Goal: Task Accomplishment & Management: Complete application form

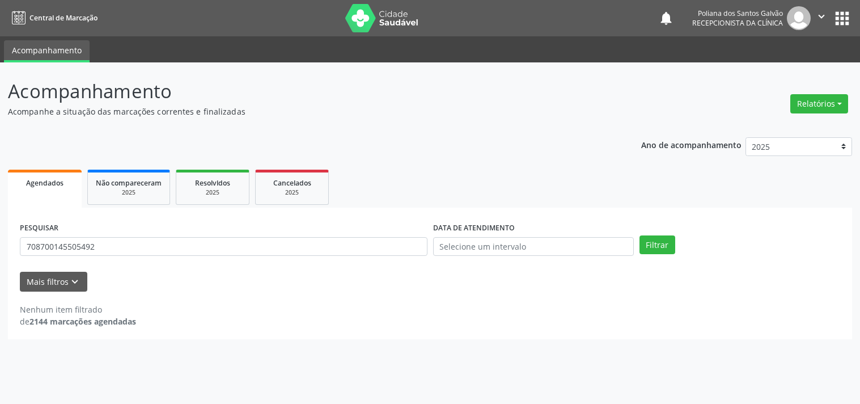
click at [569, 155] on div "Ano de acompanhamento 2025 2024 2023 Agendados Não compareceram 2025 Resolvidos…" at bounding box center [430, 234] width 844 height 210
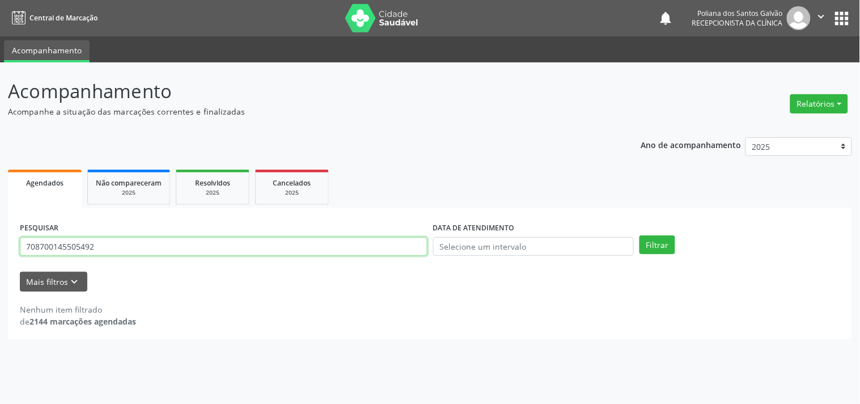
click at [162, 251] on input "708700145505492" at bounding box center [224, 246] width 408 height 19
type input "7"
type input "704508300035411"
click at [640, 235] on button "Filtrar" at bounding box center [658, 244] width 36 height 19
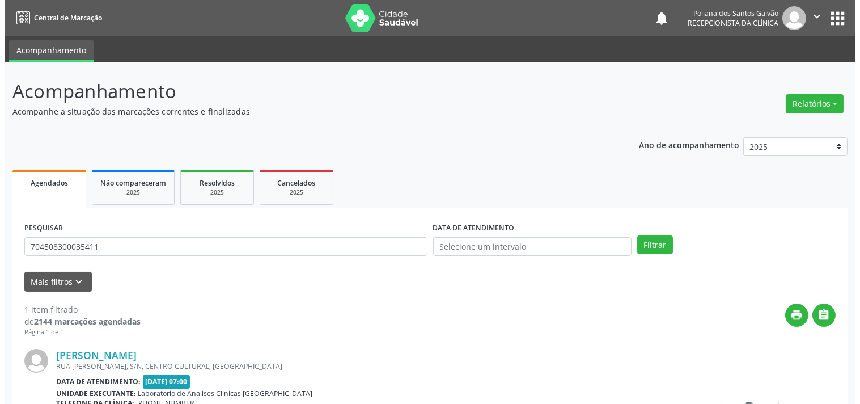
scroll to position [105, 0]
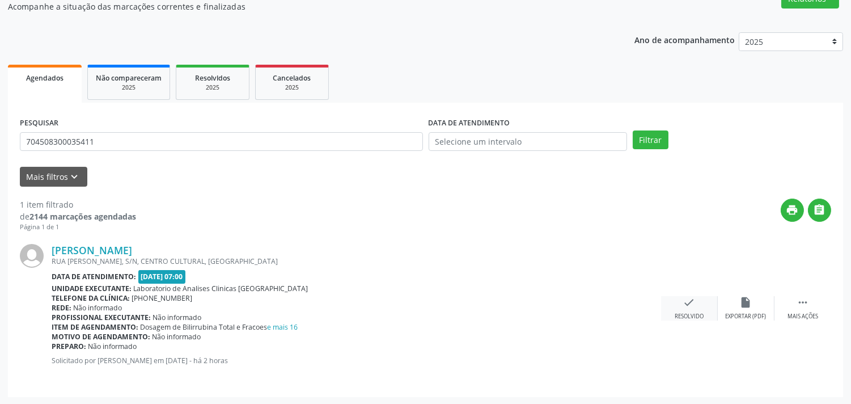
click at [695, 302] on icon "check" at bounding box center [689, 302] width 12 height 12
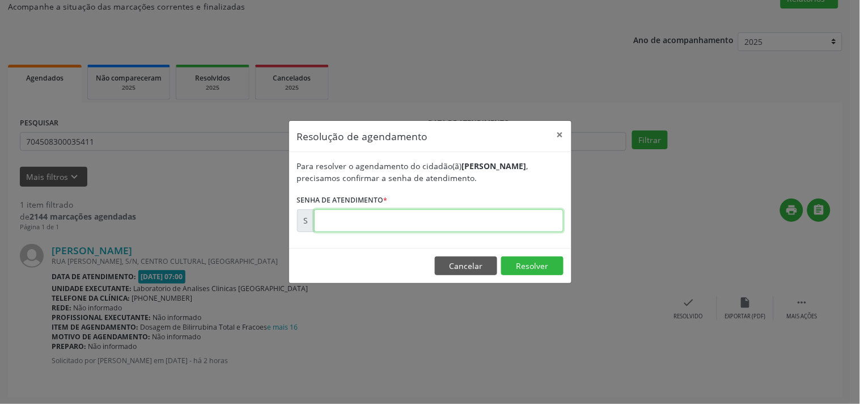
click at [440, 220] on input "text" at bounding box center [438, 220] width 249 height 23
type input "00182101"
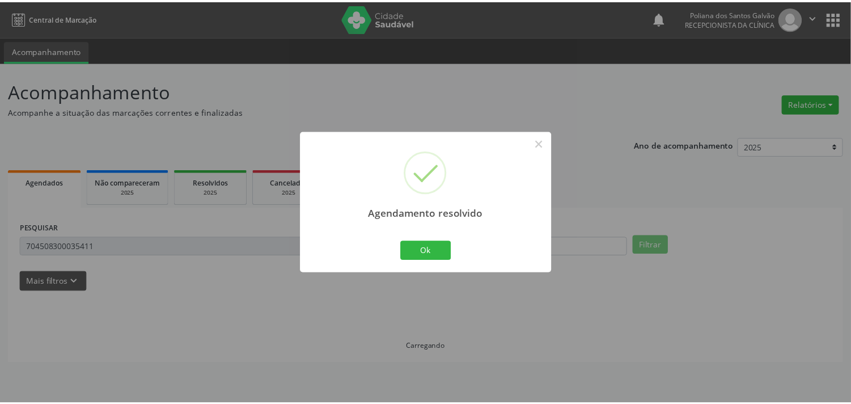
scroll to position [0, 0]
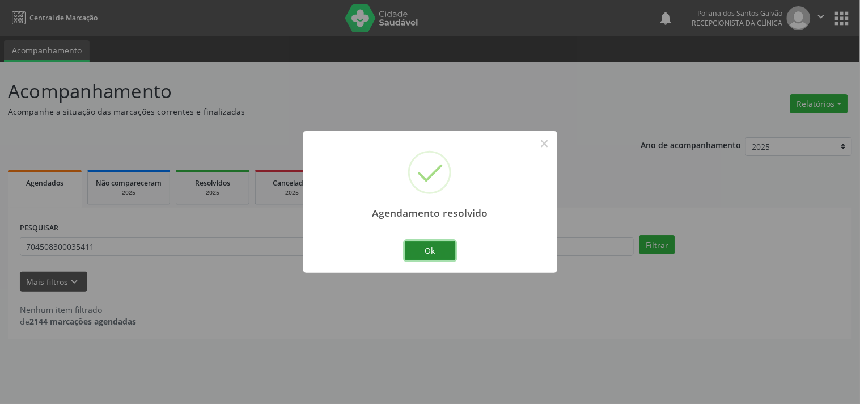
click at [438, 252] on button "Ok" at bounding box center [430, 250] width 51 height 19
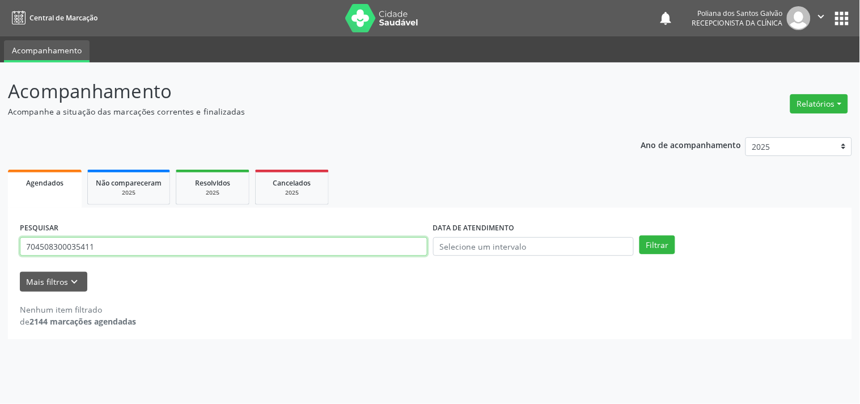
click at [299, 250] on input "704508300035411" at bounding box center [224, 246] width 408 height 19
type input "7"
type input "706205012390263"
click at [640, 235] on button "Filtrar" at bounding box center [658, 244] width 36 height 19
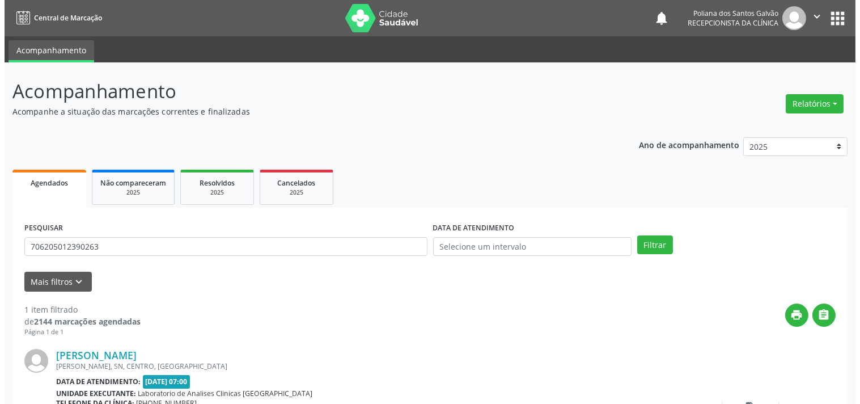
scroll to position [105, 0]
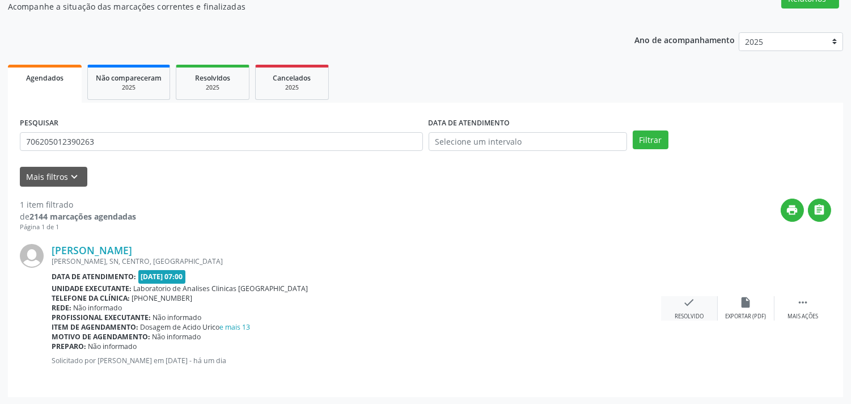
click at [679, 304] on div "check Resolvido" at bounding box center [689, 308] width 57 height 24
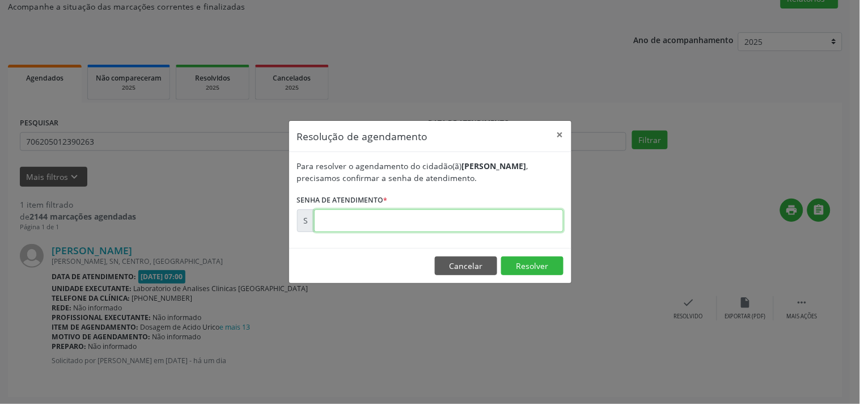
click at [467, 219] on input "text" at bounding box center [438, 220] width 249 height 23
type input "00181959"
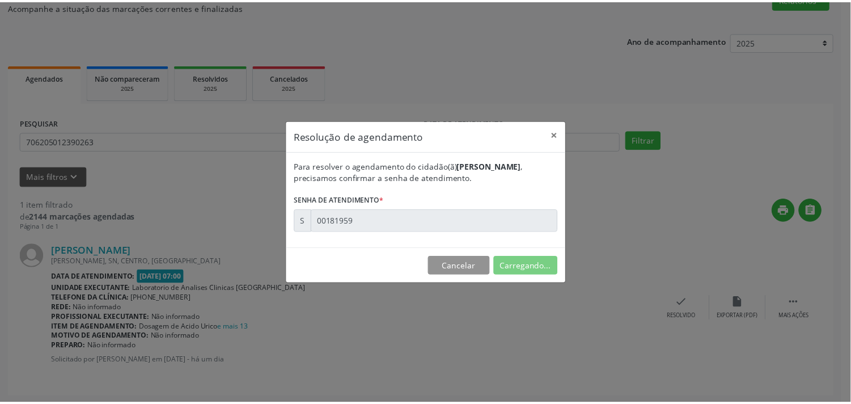
scroll to position [0, 0]
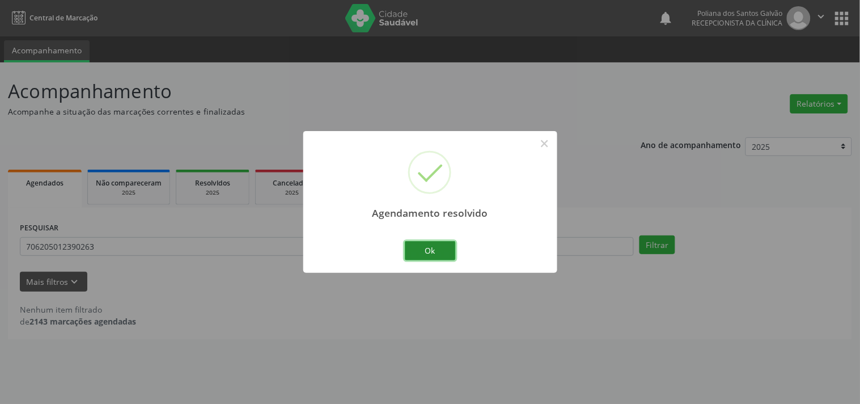
click at [449, 251] on button "Ok" at bounding box center [430, 250] width 51 height 19
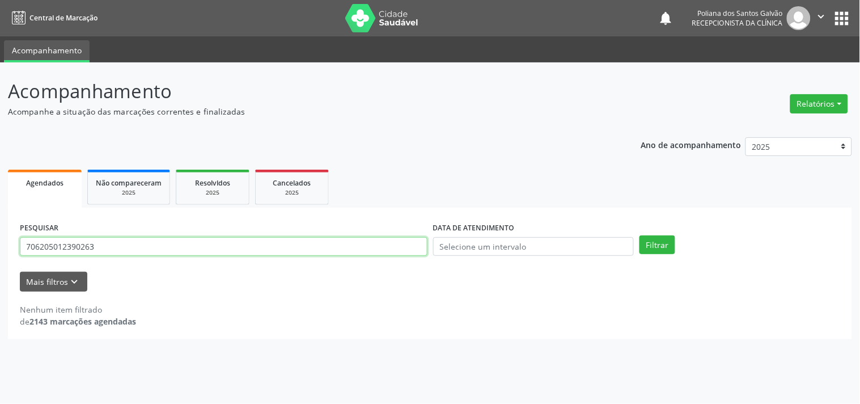
click at [314, 247] on input "706205012390263" at bounding box center [224, 246] width 408 height 19
type input "7"
click at [640, 235] on button "Filtrar" at bounding box center [658, 244] width 36 height 19
click at [197, 240] on input "702409588290022" at bounding box center [224, 246] width 408 height 19
type input "7"
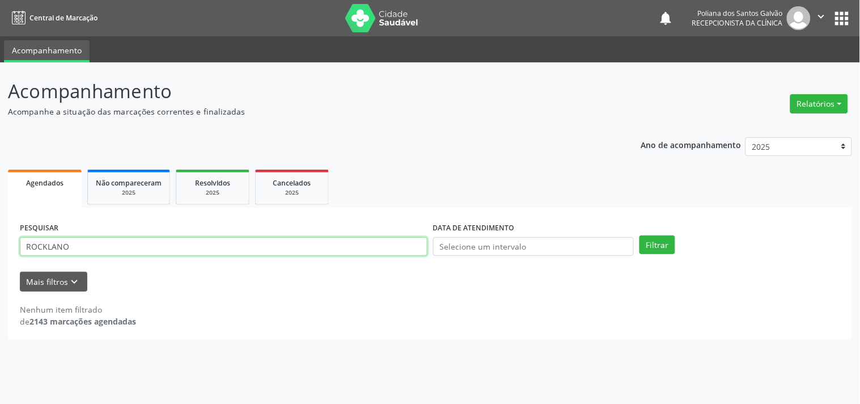
type input "ROCKLANO"
click at [640, 235] on button "Filtrar" at bounding box center [658, 244] width 36 height 19
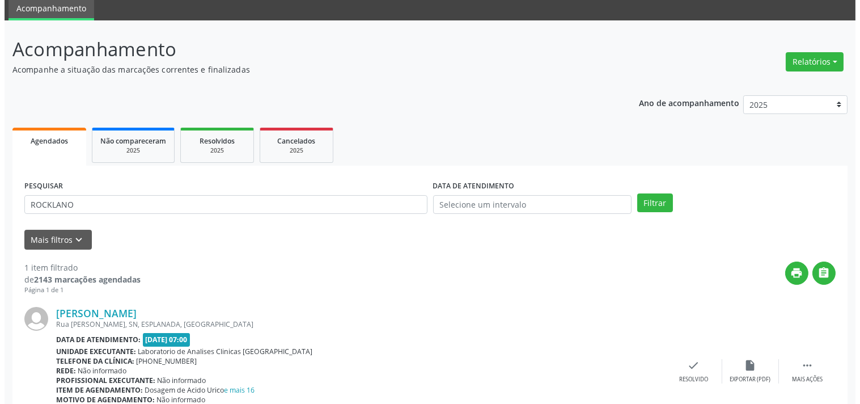
scroll to position [105, 0]
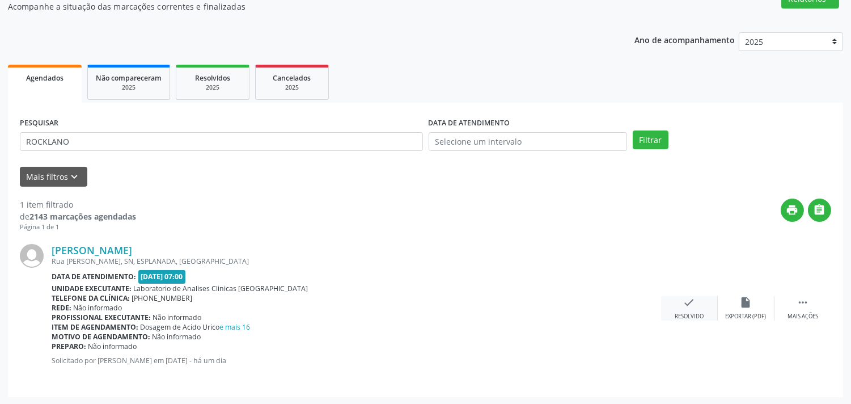
click at [695, 305] on icon "check" at bounding box center [689, 302] width 12 height 12
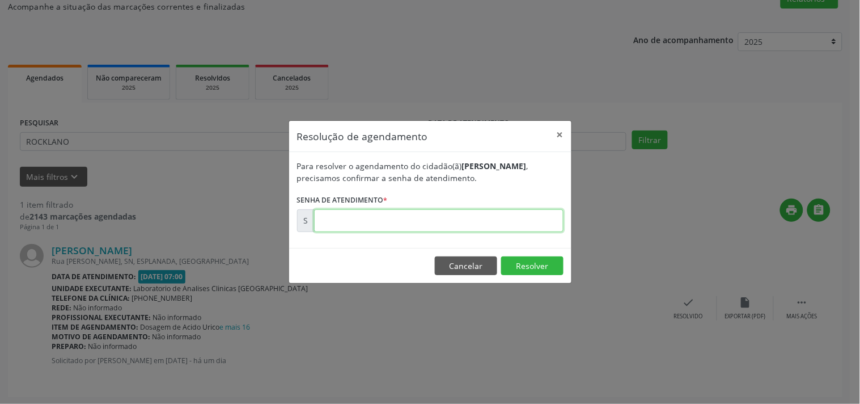
click at [501, 220] on input "text" at bounding box center [438, 220] width 249 height 23
type input "00181965"
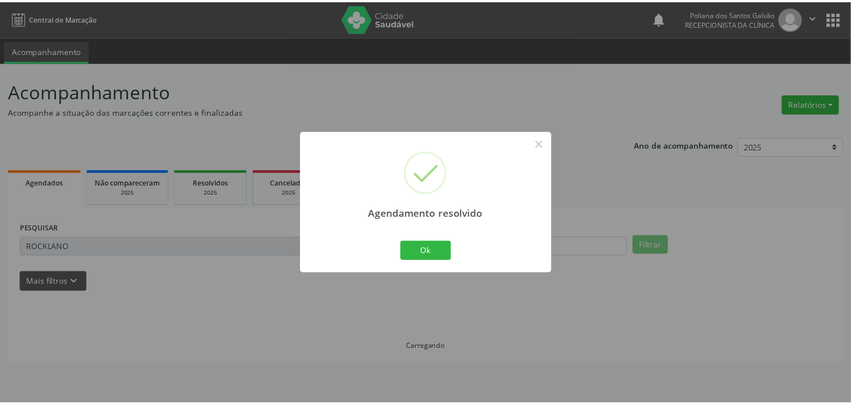
scroll to position [0, 0]
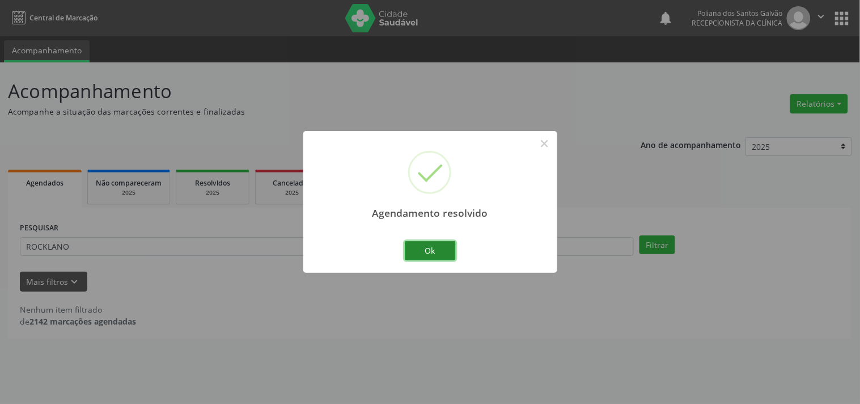
click at [452, 244] on button "Ok" at bounding box center [430, 250] width 51 height 19
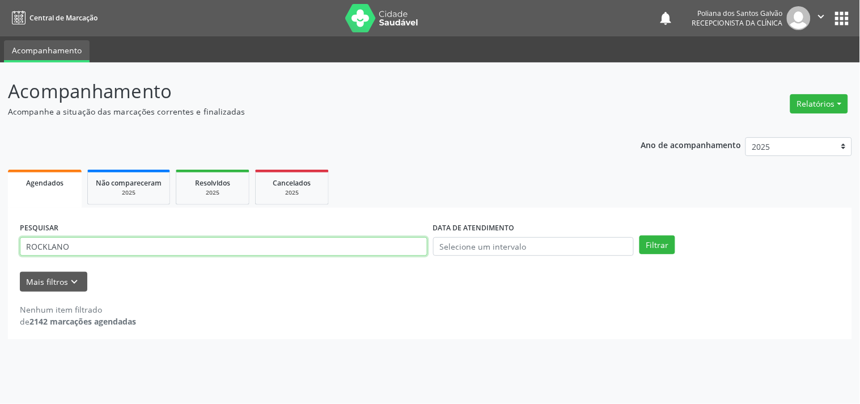
click at [255, 248] on input "ROCKLANO" at bounding box center [224, 246] width 408 height 19
type input "R"
type input "700205927783727"
click at [640, 235] on button "Filtrar" at bounding box center [658, 244] width 36 height 19
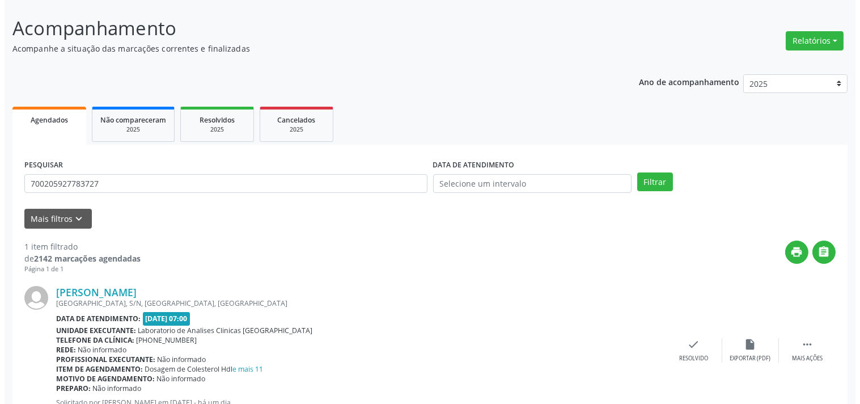
scroll to position [105, 0]
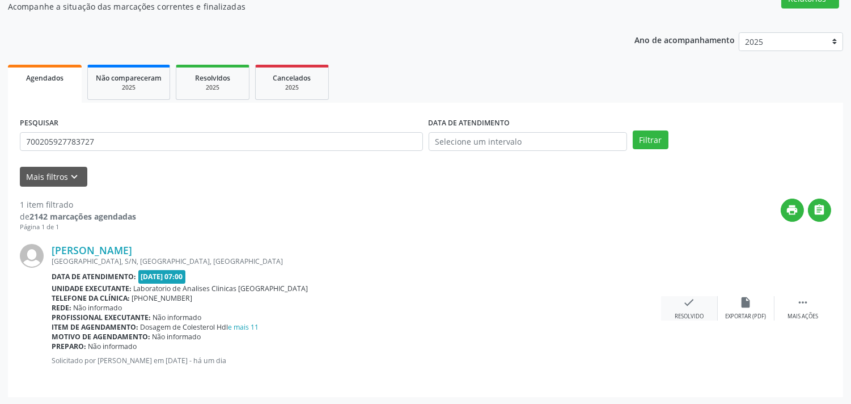
click at [692, 305] on icon "check" at bounding box center [689, 302] width 12 height 12
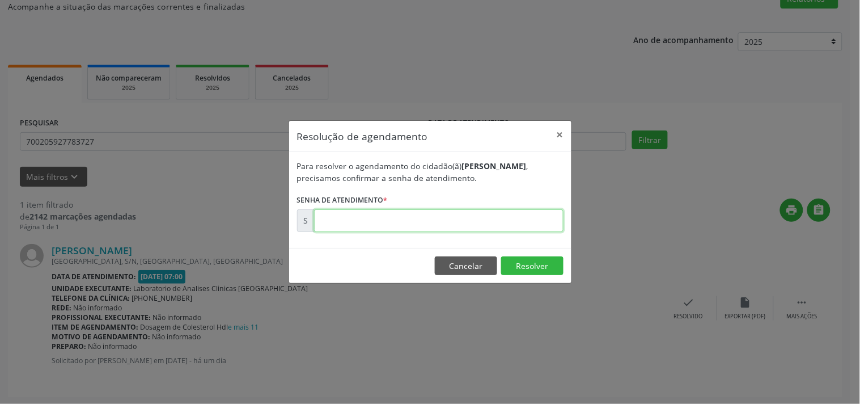
click at [452, 223] on input "text" at bounding box center [438, 220] width 249 height 23
type input "00181971"
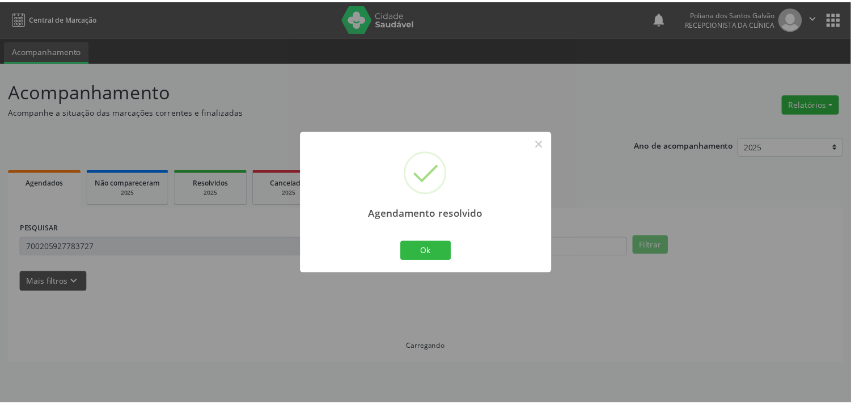
scroll to position [0, 0]
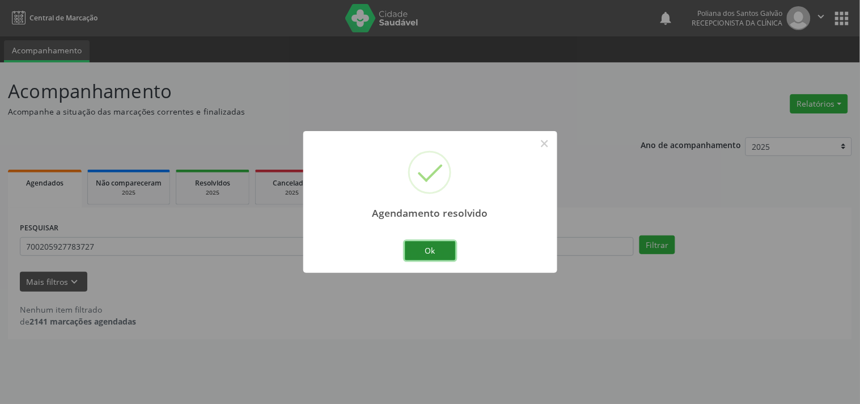
click at [446, 244] on button "Ok" at bounding box center [430, 250] width 51 height 19
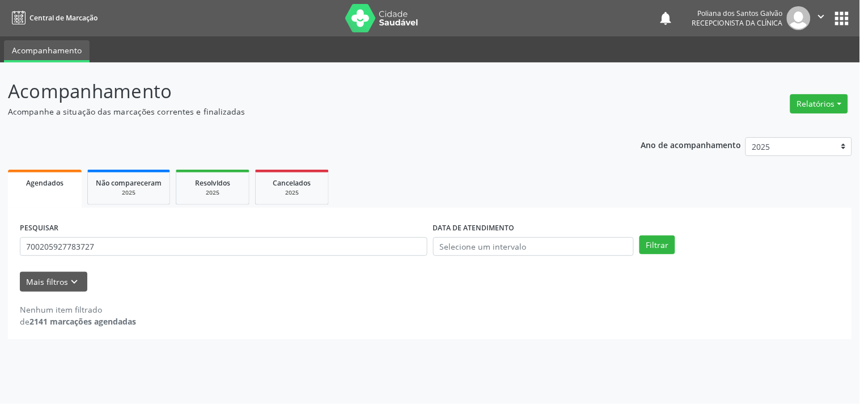
click at [219, 254] on div "PESQUISAR 700205927783727" at bounding box center [223, 241] width 413 height 44
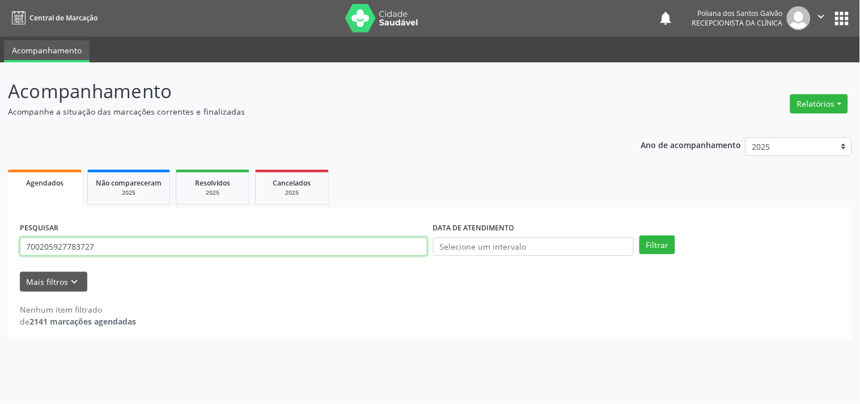
click at [216, 249] on input "700205927783727" at bounding box center [224, 246] width 408 height 19
type input "7"
type input "706200059548268"
click at [640, 235] on button "Filtrar" at bounding box center [658, 244] width 36 height 19
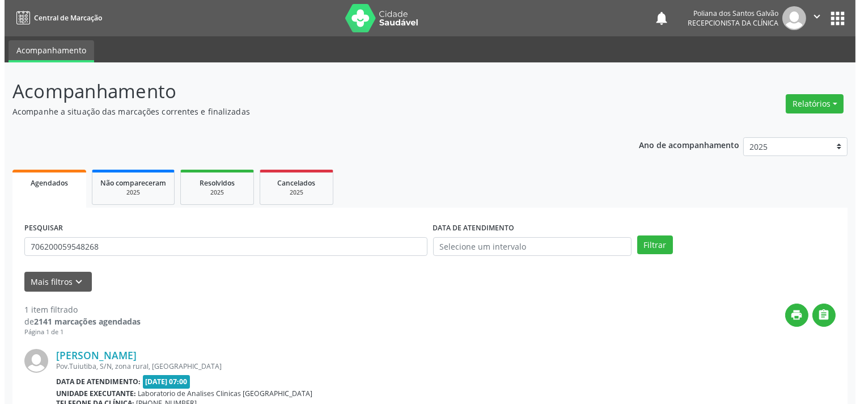
scroll to position [115, 0]
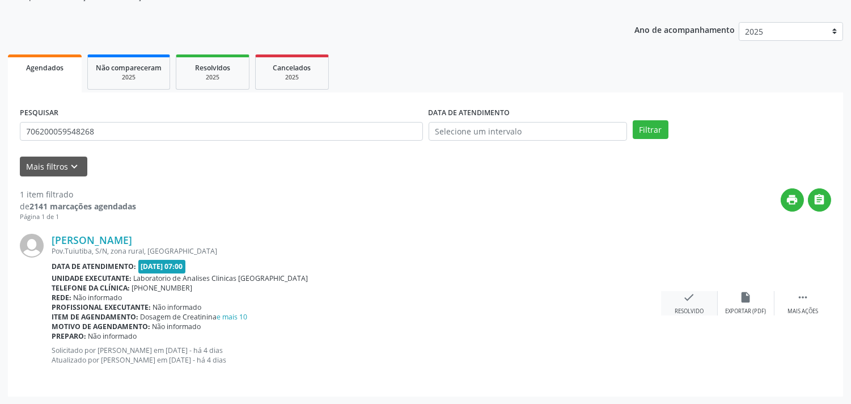
click at [692, 297] on icon "check" at bounding box center [689, 297] width 12 height 12
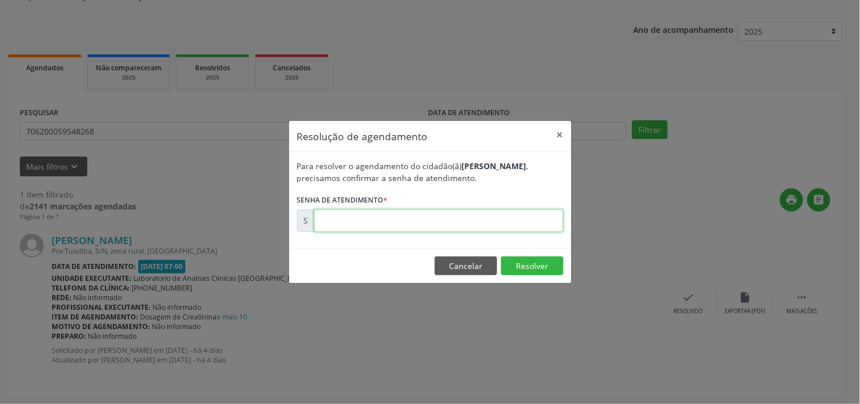
click at [468, 223] on input "text" at bounding box center [438, 220] width 249 height 23
type input "00181928"
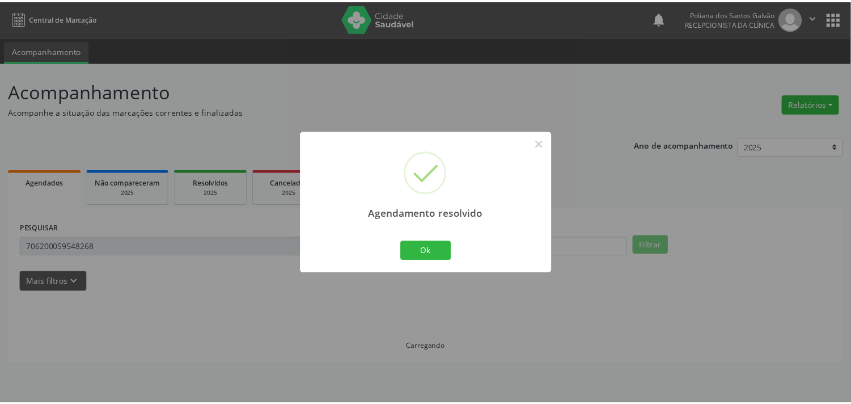
scroll to position [0, 0]
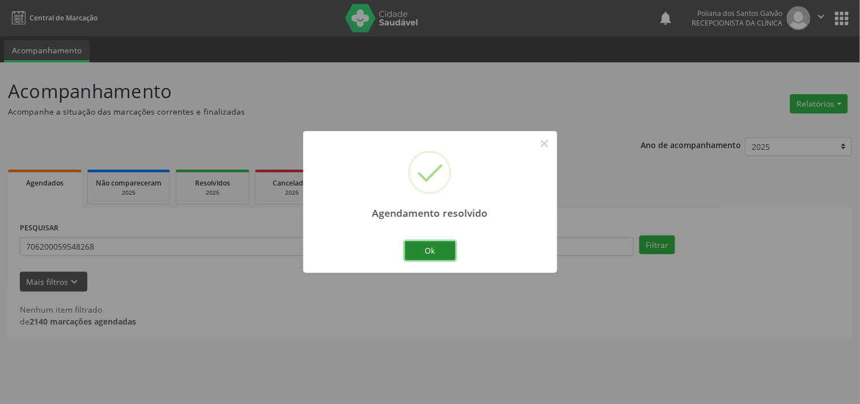
click at [448, 257] on button "Ok" at bounding box center [430, 250] width 51 height 19
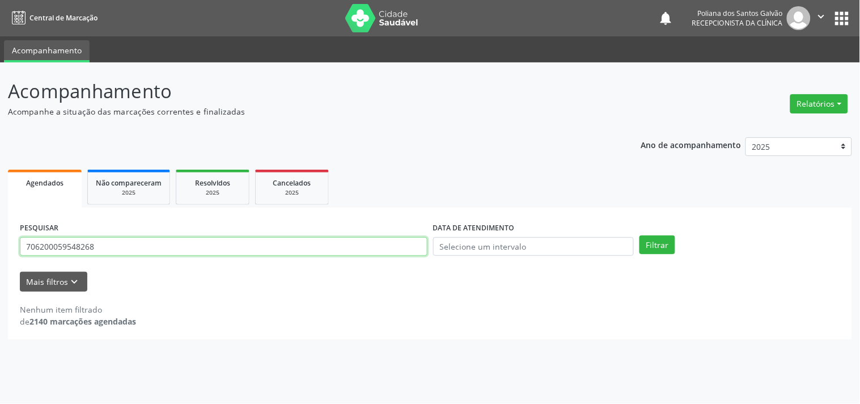
click at [290, 240] on input "706200059548268" at bounding box center [224, 246] width 408 height 19
type input "7"
type input "705005837437253"
click at [640, 235] on button "Filtrar" at bounding box center [658, 244] width 36 height 19
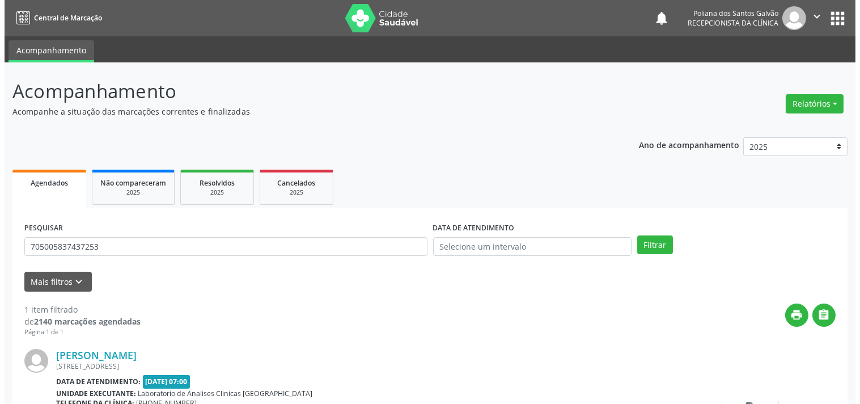
scroll to position [105, 0]
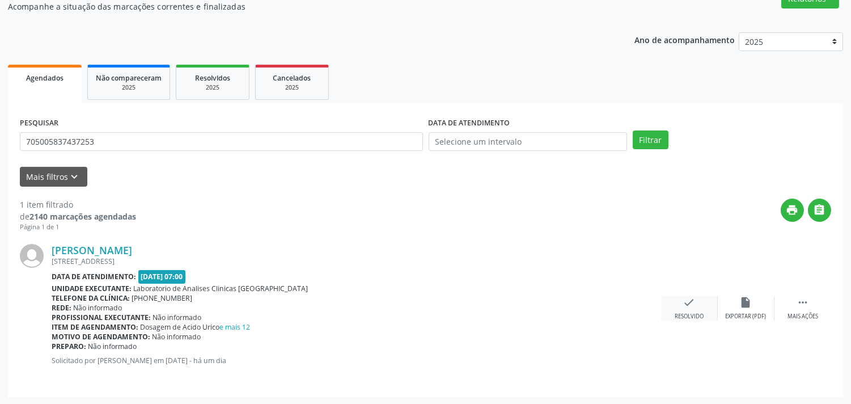
click at [697, 305] on div "check Resolvido" at bounding box center [689, 308] width 57 height 24
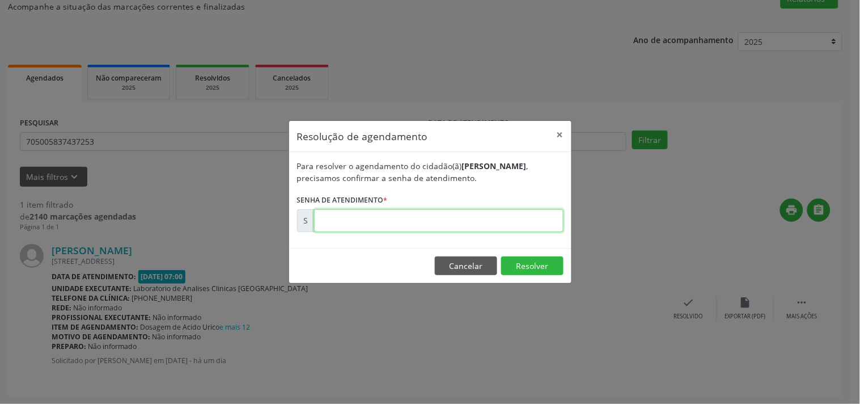
click at [455, 229] on input "text" at bounding box center [438, 220] width 249 height 23
type input "00181964"
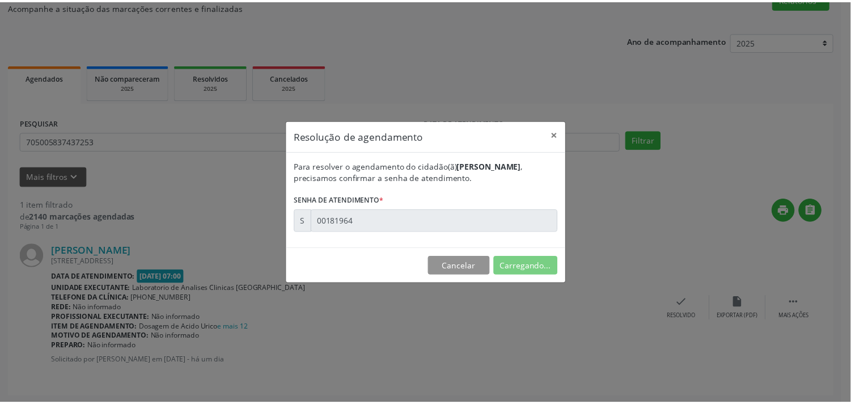
scroll to position [0, 0]
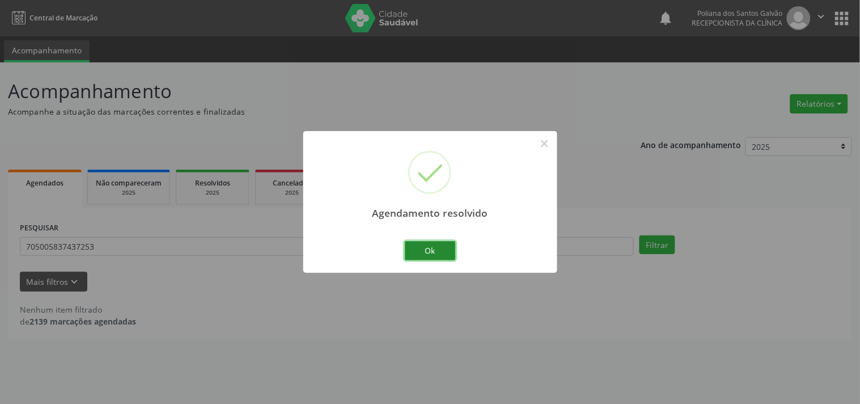
click at [451, 253] on button "Ok" at bounding box center [430, 250] width 51 height 19
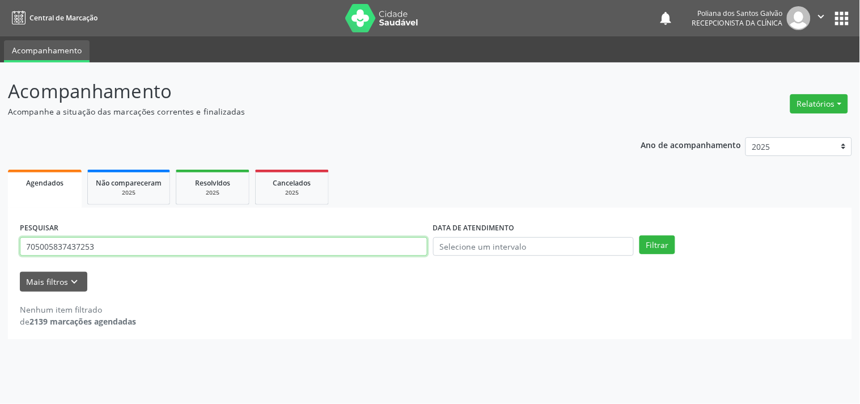
click at [302, 251] on input "705005837437253" at bounding box center [224, 246] width 408 height 19
type input "7"
type input "704005346110167"
click at [640, 235] on button "Filtrar" at bounding box center [658, 244] width 36 height 19
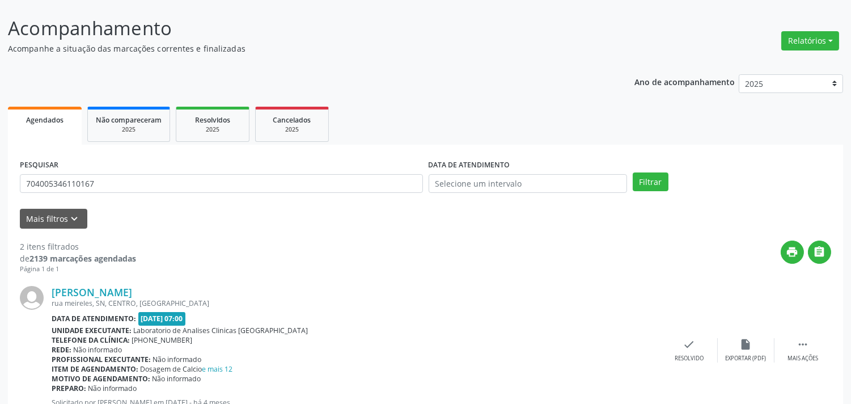
scroll to position [126, 0]
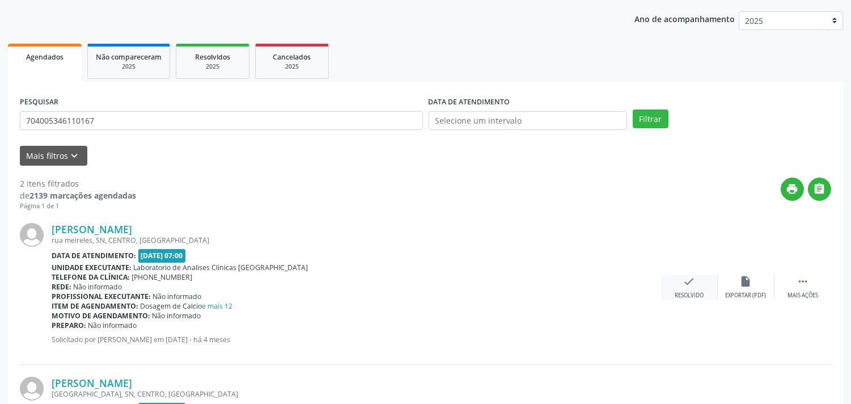
click at [695, 284] on icon "check" at bounding box center [689, 281] width 12 height 12
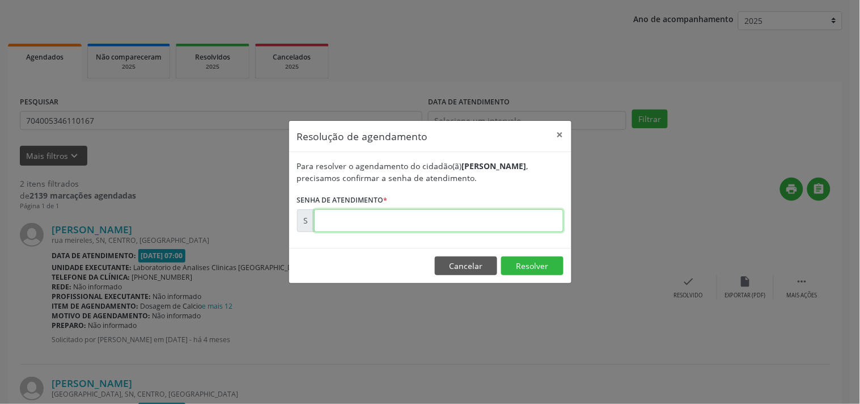
click at [518, 229] on input "text" at bounding box center [438, 220] width 249 height 23
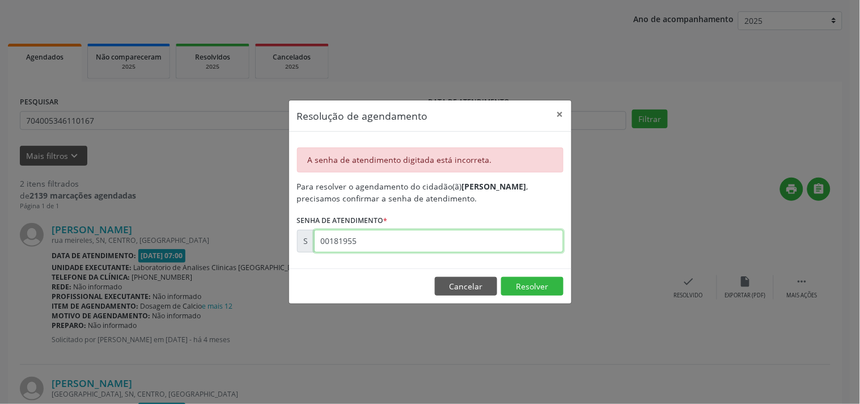
click at [461, 246] on input "00181955" at bounding box center [438, 241] width 249 height 23
type input "00181955"
click at [534, 284] on button "Resolver" at bounding box center [532, 286] width 62 height 19
click at [559, 115] on button "×" at bounding box center [560, 114] width 23 height 28
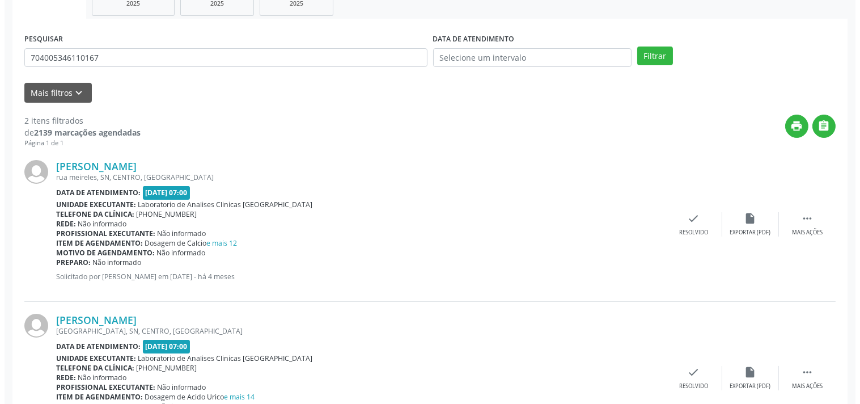
scroll to position [259, 0]
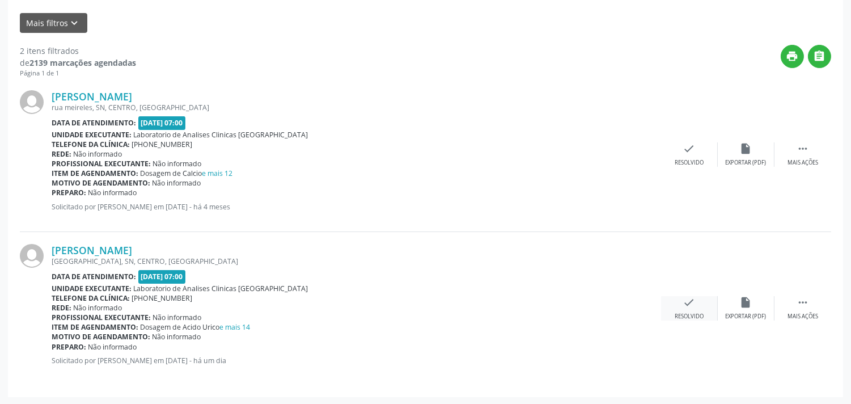
click at [684, 305] on icon "check" at bounding box center [689, 302] width 12 height 12
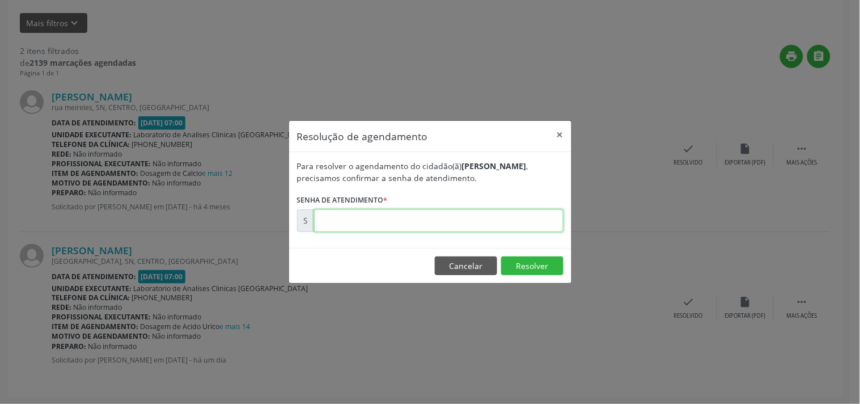
click at [432, 222] on input "text" at bounding box center [438, 220] width 249 height 23
type input "00181955"
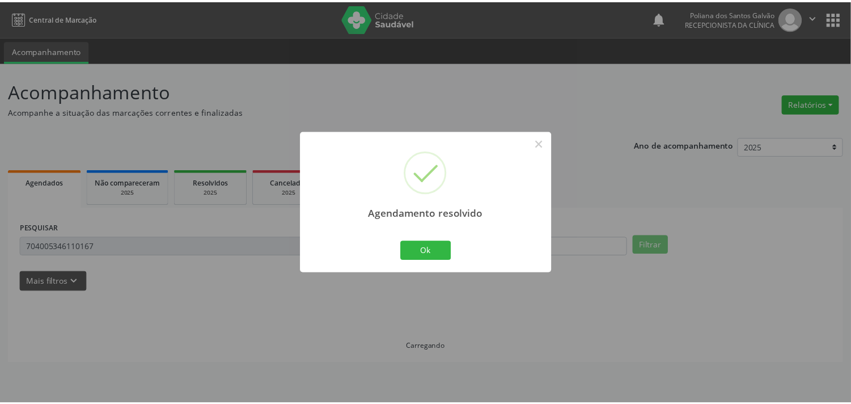
scroll to position [0, 0]
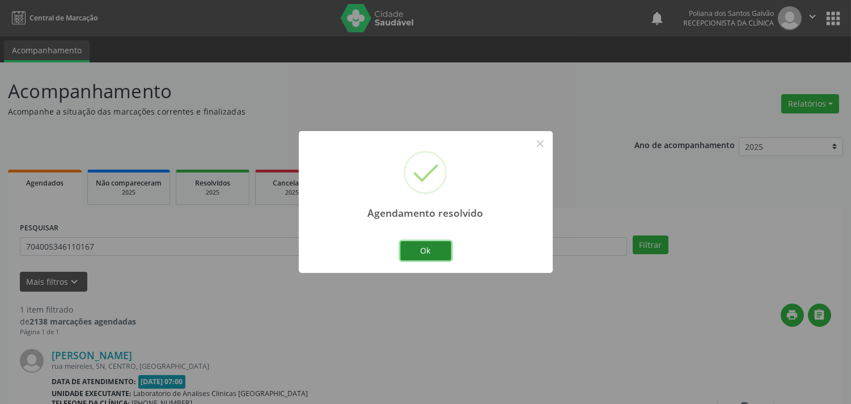
click at [450, 253] on button "Ok" at bounding box center [425, 250] width 51 height 19
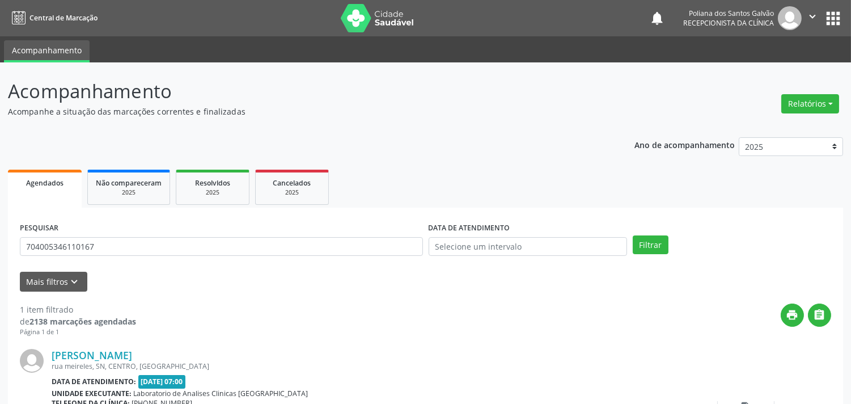
click at [251, 256] on div "PESQUISAR 704005346110167" at bounding box center [221, 241] width 409 height 44
click at [246, 252] on input "704005346110167" at bounding box center [221, 246] width 403 height 19
type input "7"
type input "700001716327509"
click at [633, 235] on button "Filtrar" at bounding box center [651, 244] width 36 height 19
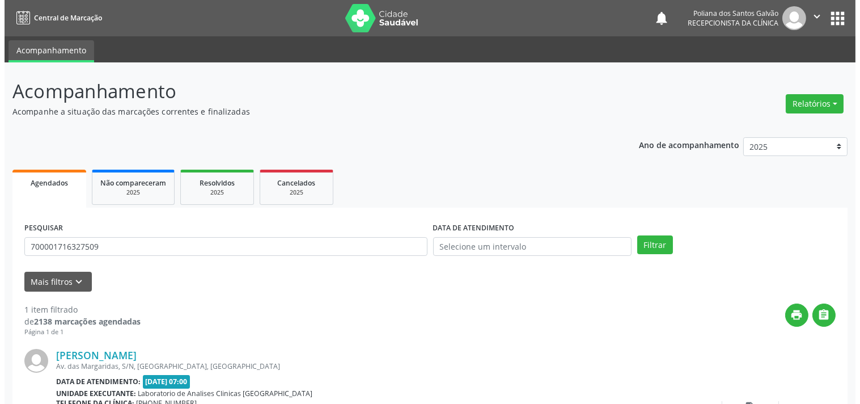
scroll to position [105, 0]
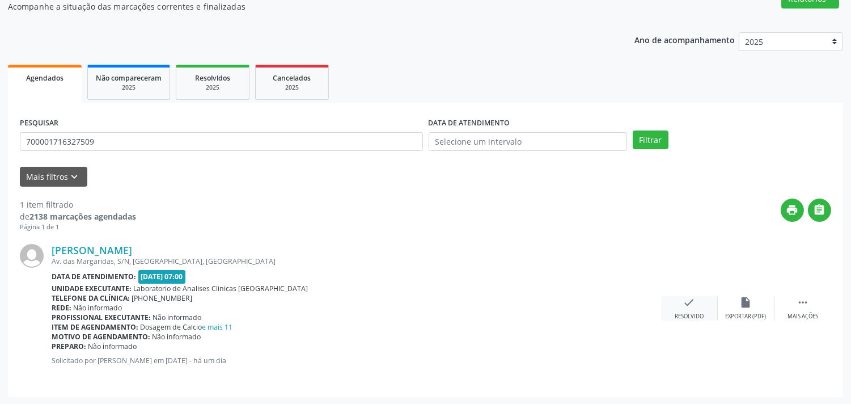
click at [696, 313] on div "Resolvido" at bounding box center [689, 316] width 29 height 8
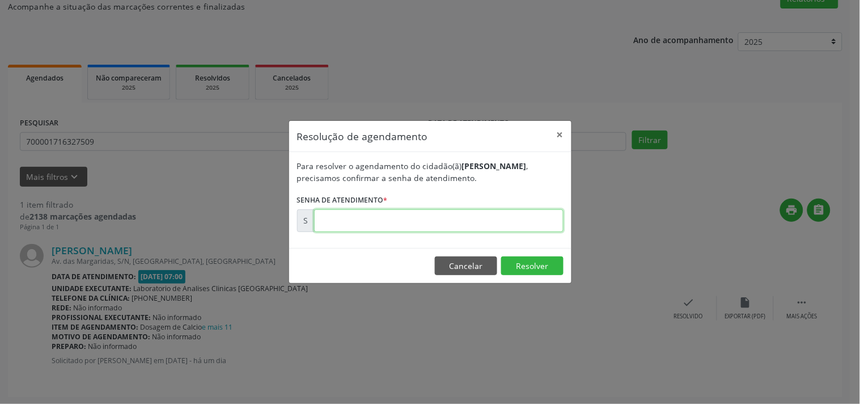
click at [463, 219] on input "text" at bounding box center [438, 220] width 249 height 23
type input "00181980"
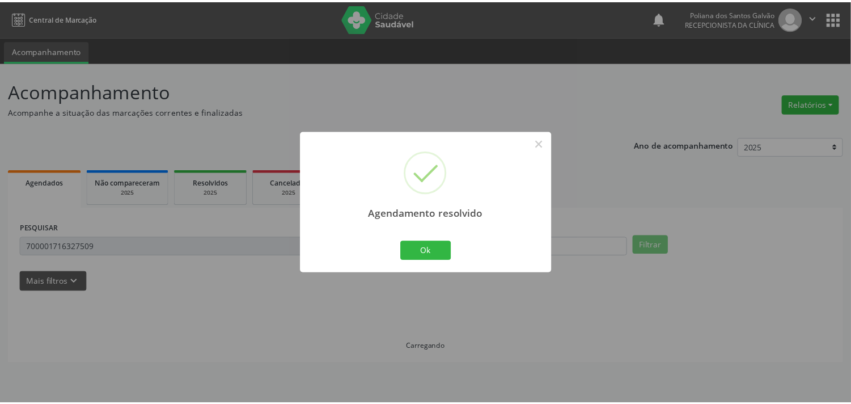
scroll to position [0, 0]
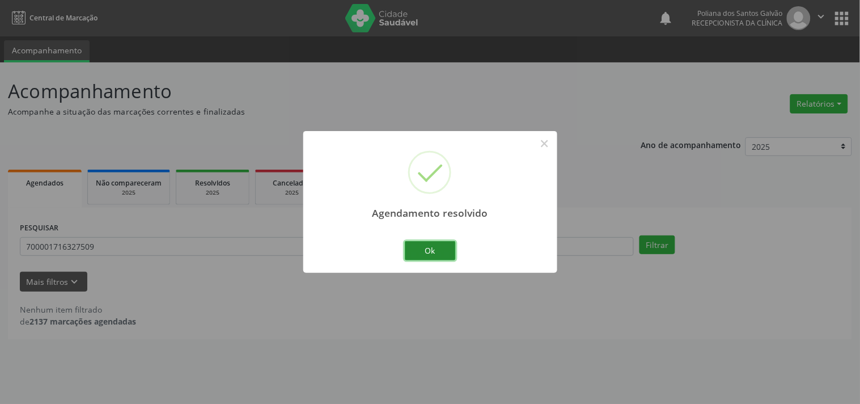
click at [446, 246] on button "Ok" at bounding box center [430, 250] width 51 height 19
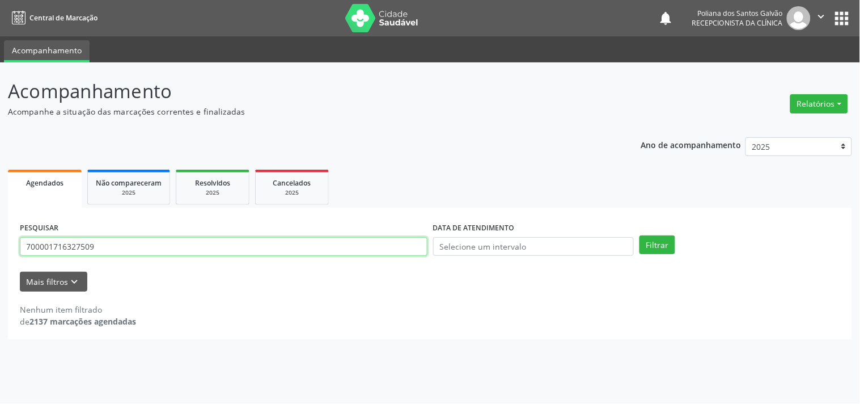
click at [295, 242] on input "700001716327509" at bounding box center [224, 246] width 408 height 19
type input "7"
type input "702700116433560"
click at [640, 235] on button "Filtrar" at bounding box center [658, 244] width 36 height 19
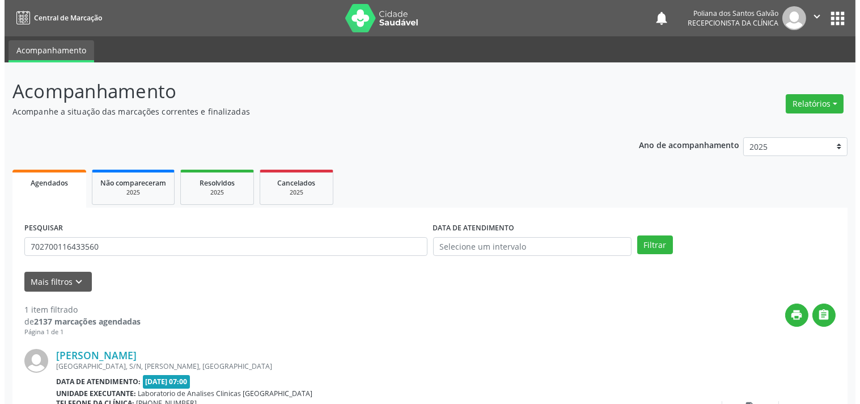
scroll to position [105, 0]
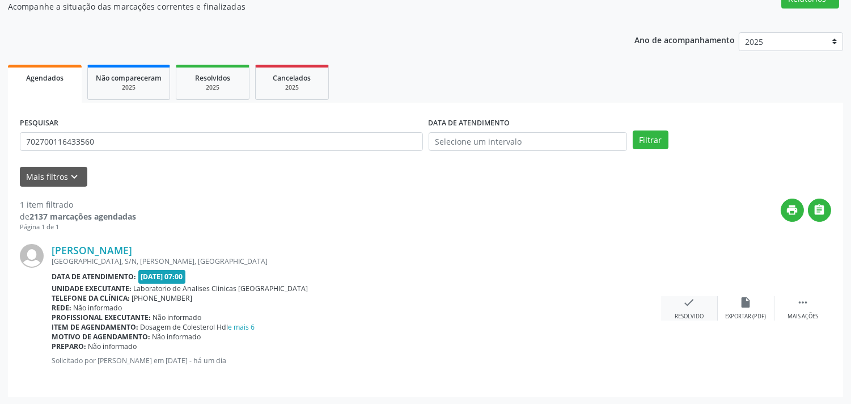
click at [687, 305] on icon "check" at bounding box center [689, 302] width 12 height 12
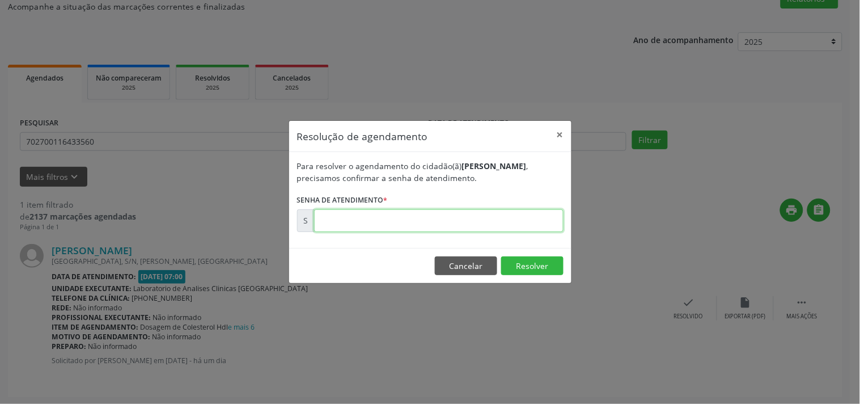
click at [508, 219] on input "text" at bounding box center [438, 220] width 249 height 23
type input "00181969"
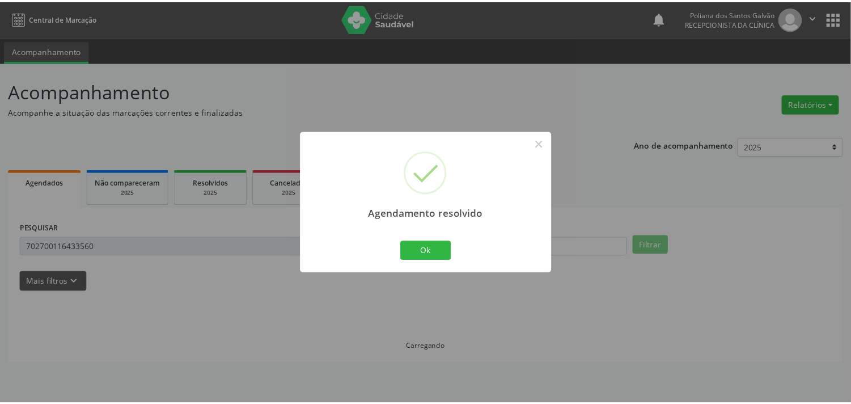
scroll to position [0, 0]
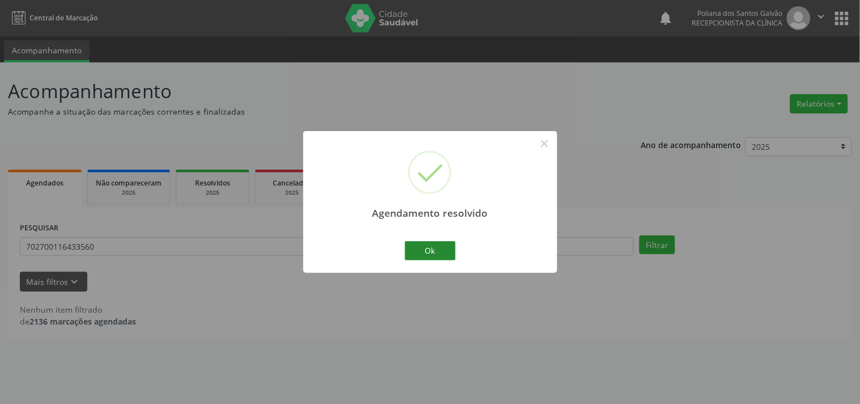
click at [439, 262] on div "Ok Cancel" at bounding box center [430, 251] width 56 height 24
click at [438, 255] on button "Ok" at bounding box center [430, 250] width 51 height 19
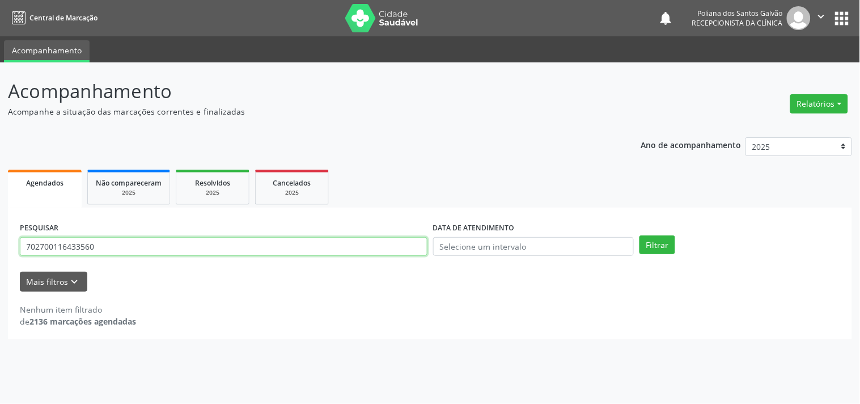
drag, startPoint x: 372, startPoint y: 254, endPoint x: 366, endPoint y: 247, distance: 9.3
click at [370, 253] on input "702700116433560" at bounding box center [224, 246] width 408 height 19
type input "709006852831211"
click at [640, 235] on button "Filtrar" at bounding box center [658, 244] width 36 height 19
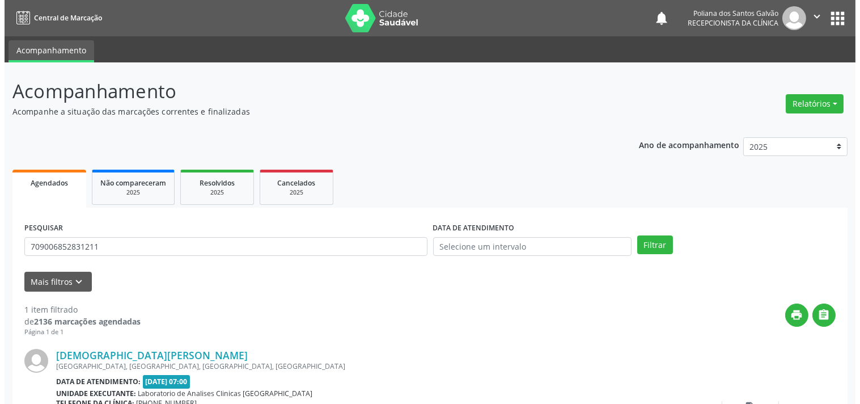
scroll to position [63, 0]
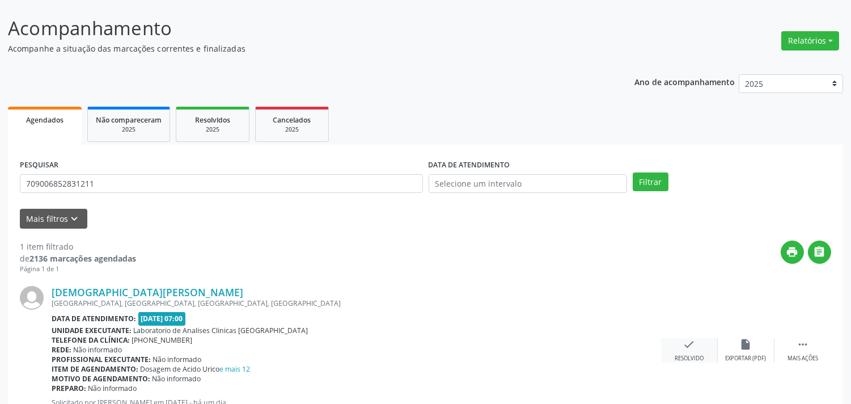
click at [699, 345] on div "check Resolvido" at bounding box center [689, 350] width 57 height 24
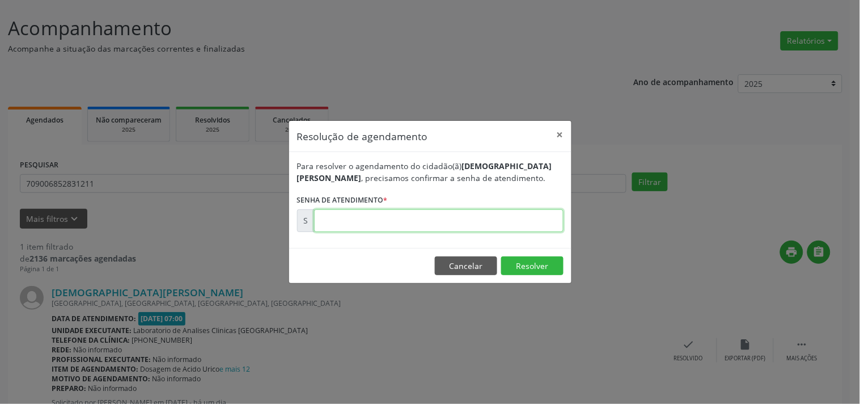
click at [424, 222] on input "text" at bounding box center [438, 220] width 249 height 23
type input "00181977"
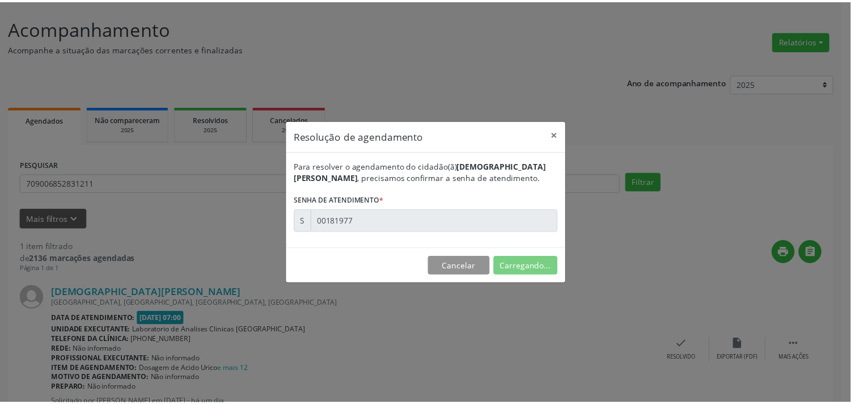
scroll to position [0, 0]
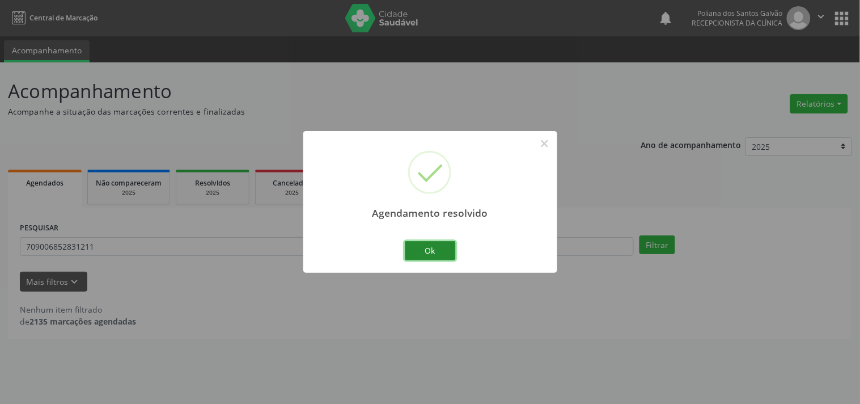
click at [428, 248] on button "Ok" at bounding box center [430, 250] width 51 height 19
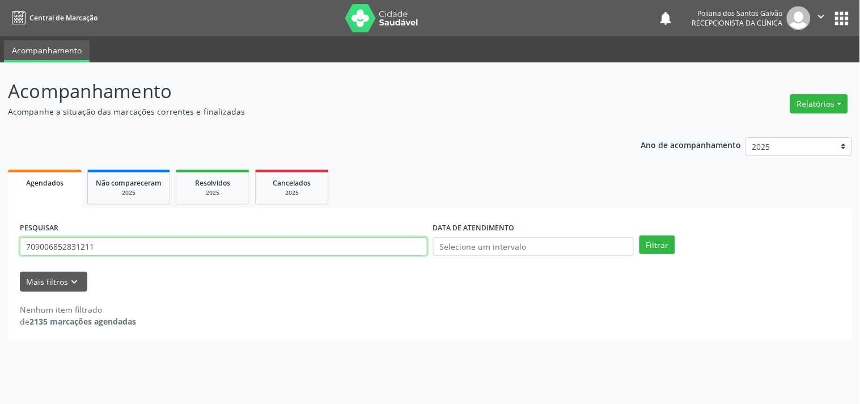
click at [175, 247] on input "709006852831211" at bounding box center [224, 246] width 408 height 19
type input "7"
type input "702405076996524"
click at [640, 235] on button "Filtrar" at bounding box center [658, 244] width 36 height 19
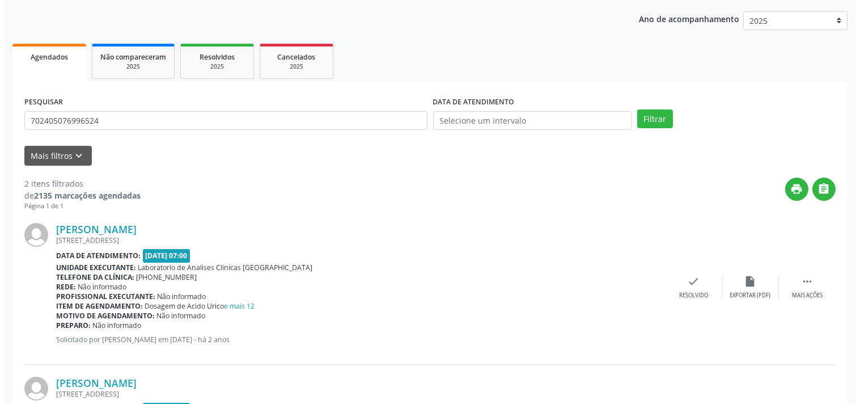
scroll to position [189, 0]
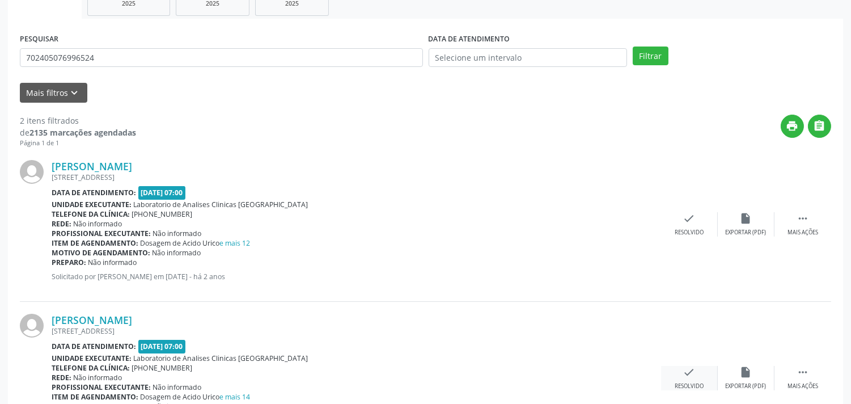
click at [684, 375] on icon "check" at bounding box center [689, 372] width 12 height 12
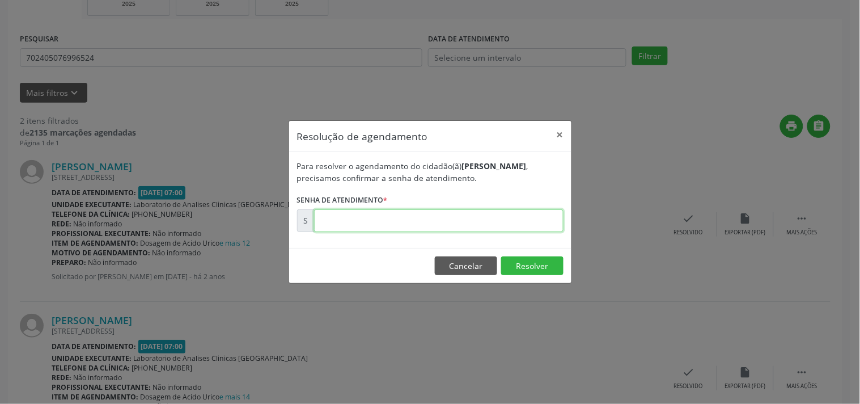
click at [442, 229] on input "text" at bounding box center [438, 220] width 249 height 23
type input "00181953"
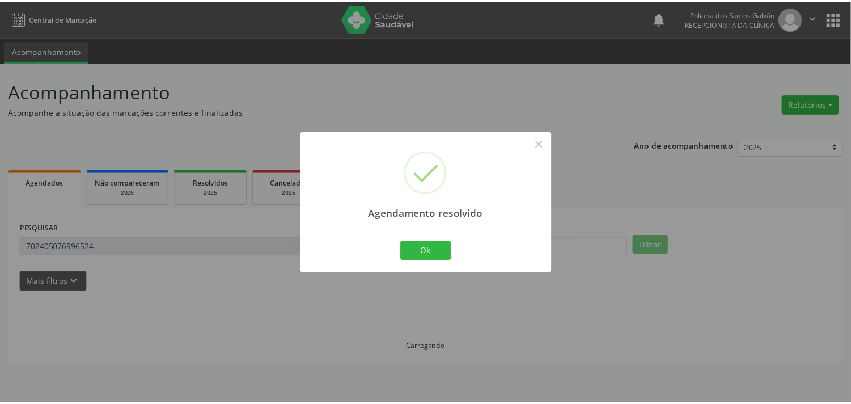
scroll to position [0, 0]
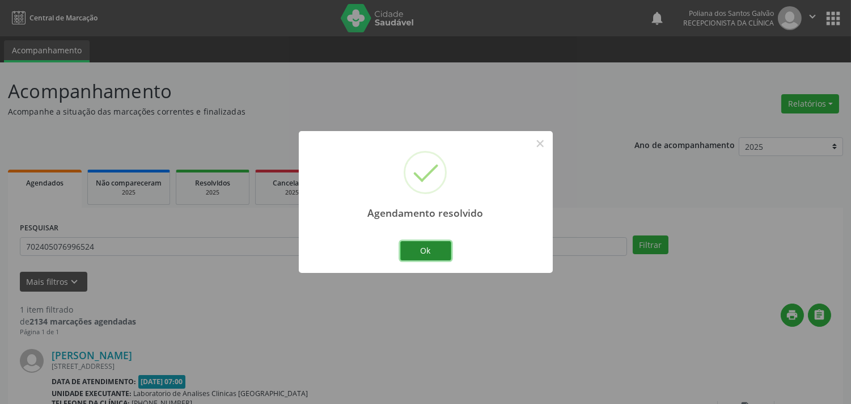
click at [422, 253] on button "Ok" at bounding box center [425, 250] width 51 height 19
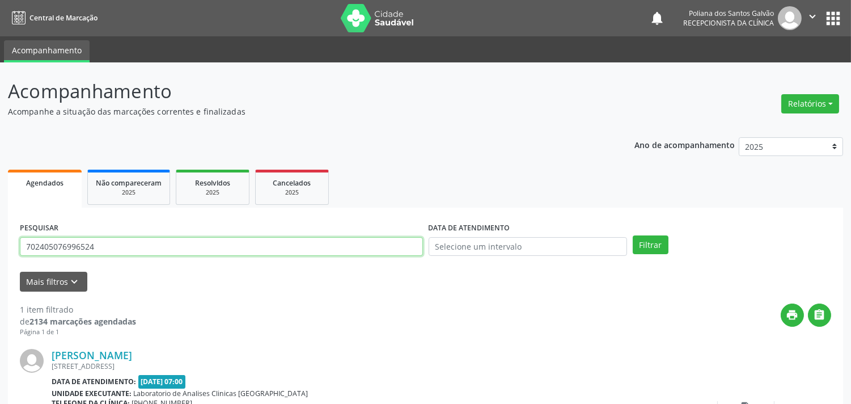
click at [327, 251] on input "702405076996524" at bounding box center [221, 246] width 403 height 19
type input "702505390432831"
click at [633, 235] on button "Filtrar" at bounding box center [651, 244] width 36 height 19
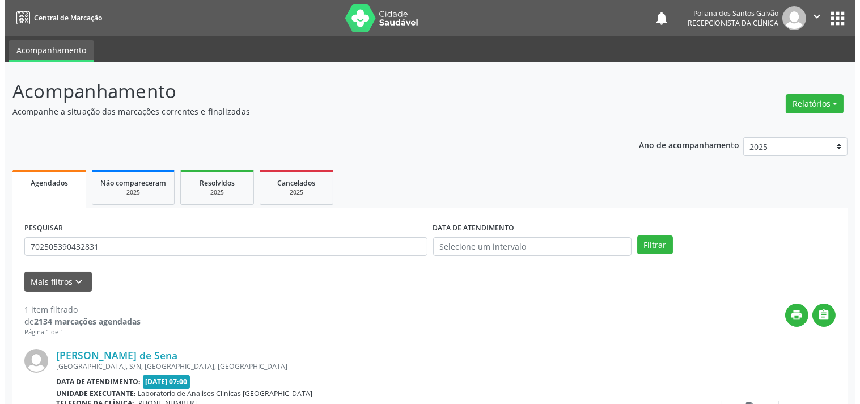
scroll to position [105, 0]
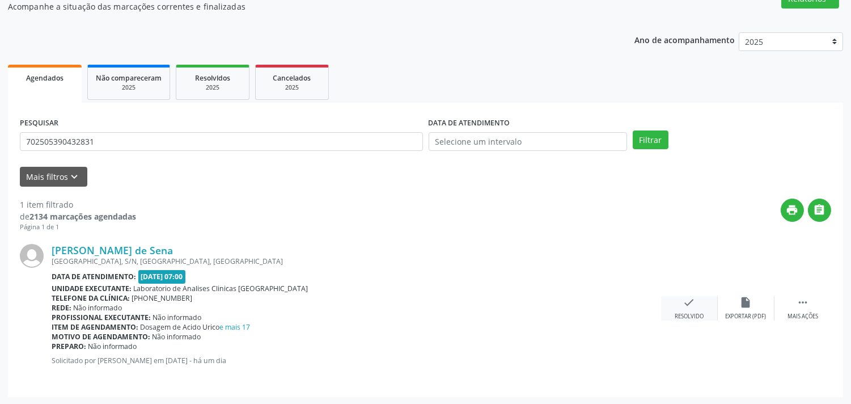
click at [707, 304] on div "check Resolvido" at bounding box center [689, 308] width 57 height 24
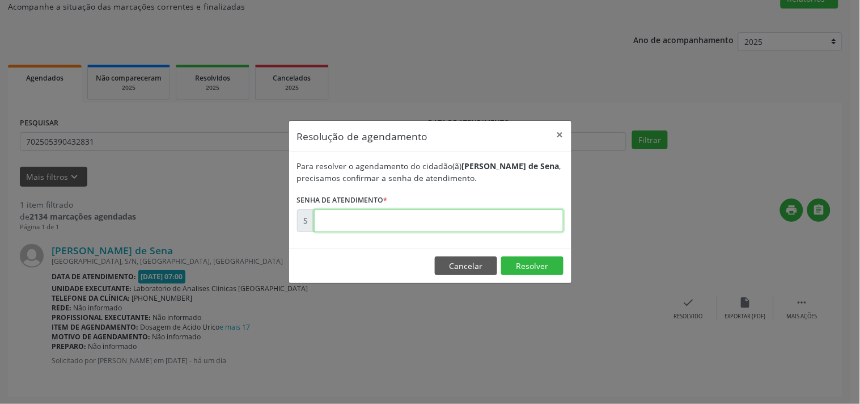
click at [400, 222] on input "text" at bounding box center [438, 220] width 249 height 23
type input "00181961"
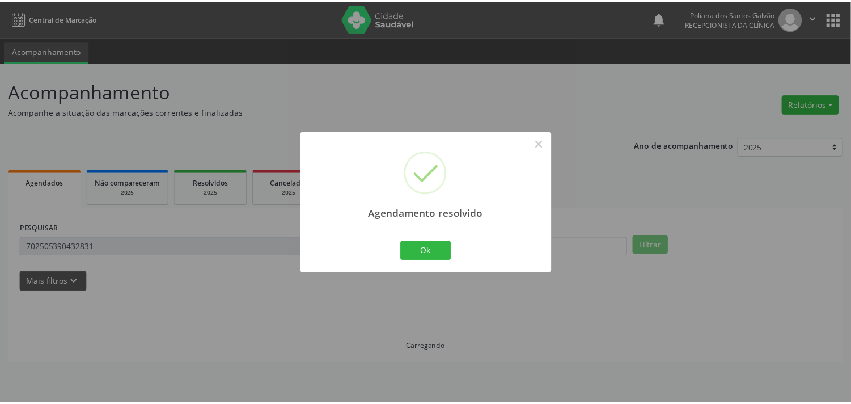
scroll to position [0, 0]
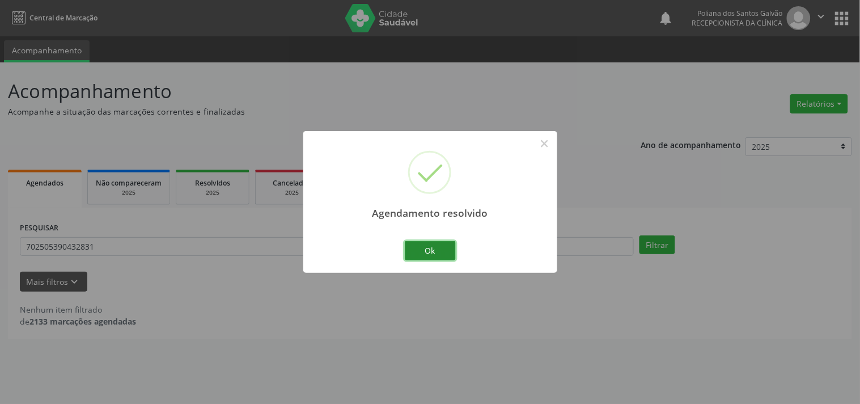
click at [439, 255] on button "Ok" at bounding box center [430, 250] width 51 height 19
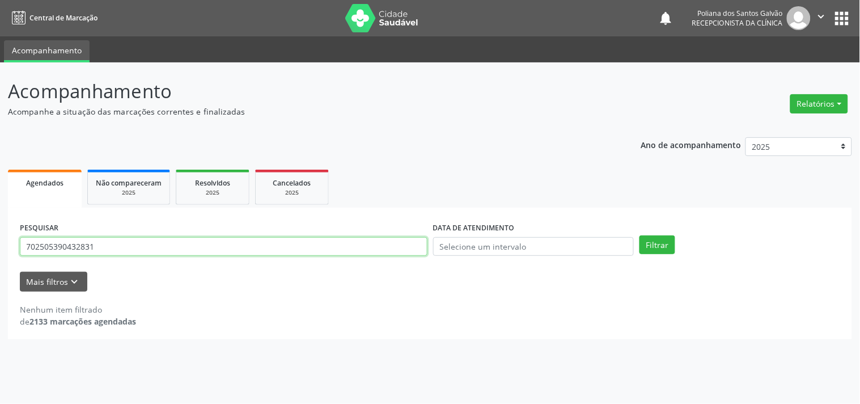
click at [172, 243] on input "702505390432831" at bounding box center [224, 246] width 408 height 19
type input "7"
type input "702404598255320"
click at [640, 235] on button "Filtrar" at bounding box center [658, 244] width 36 height 19
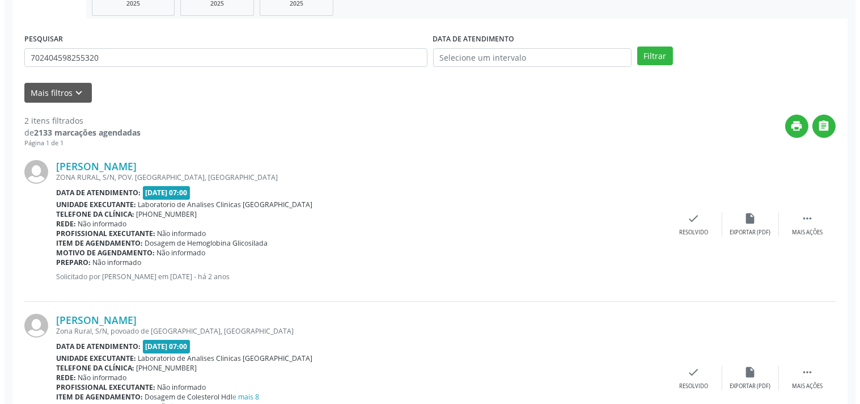
scroll to position [259, 0]
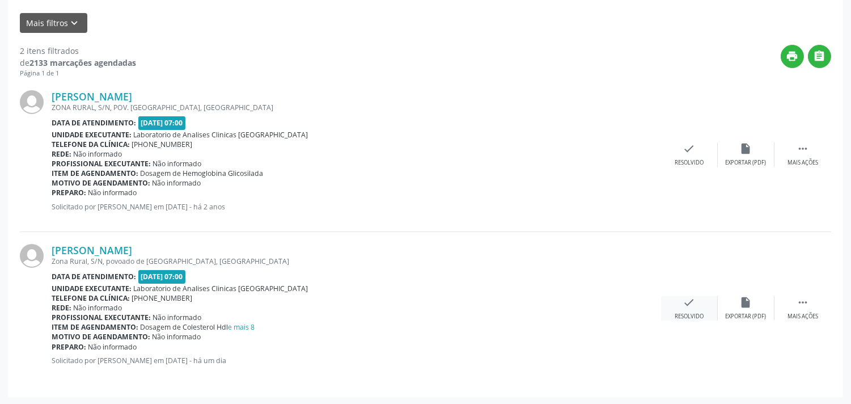
click at [693, 307] on icon "check" at bounding box center [689, 302] width 12 height 12
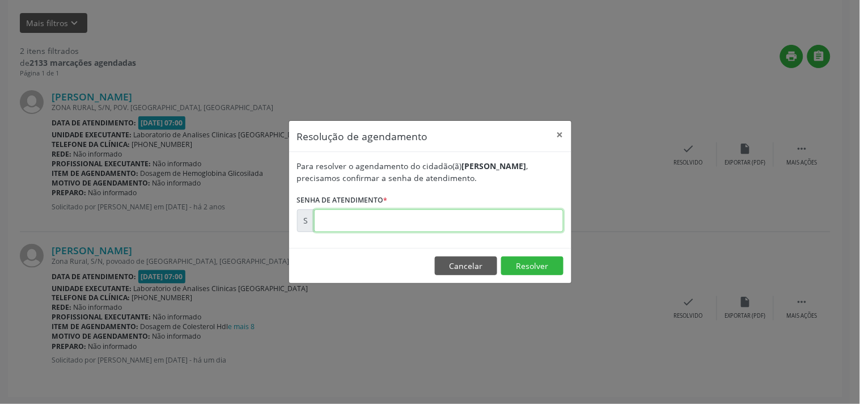
click at [438, 225] on input "text" at bounding box center [438, 220] width 249 height 23
type input "00181954"
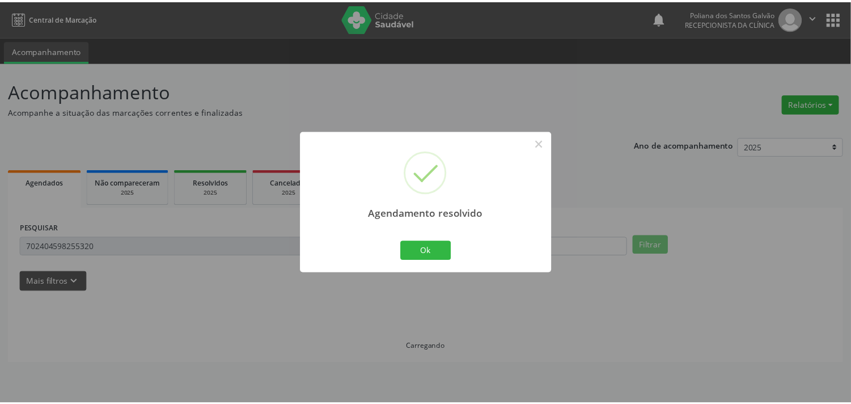
scroll to position [0, 0]
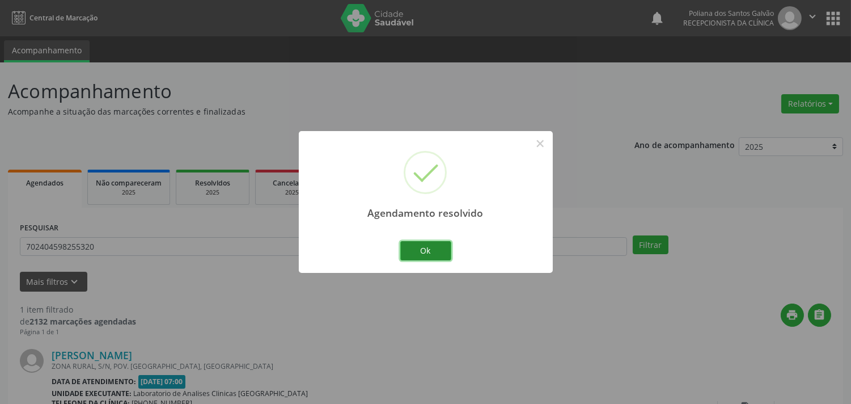
click at [434, 259] on button "Ok" at bounding box center [425, 250] width 51 height 19
